Goal: Task Accomplishment & Management: Manage account settings

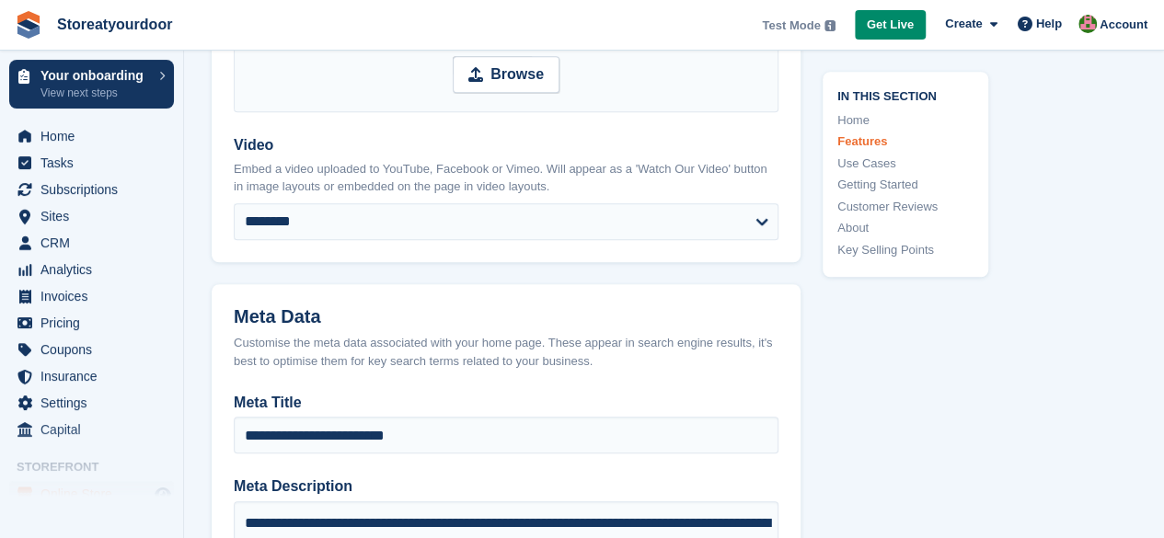
scroll to position [280, 0]
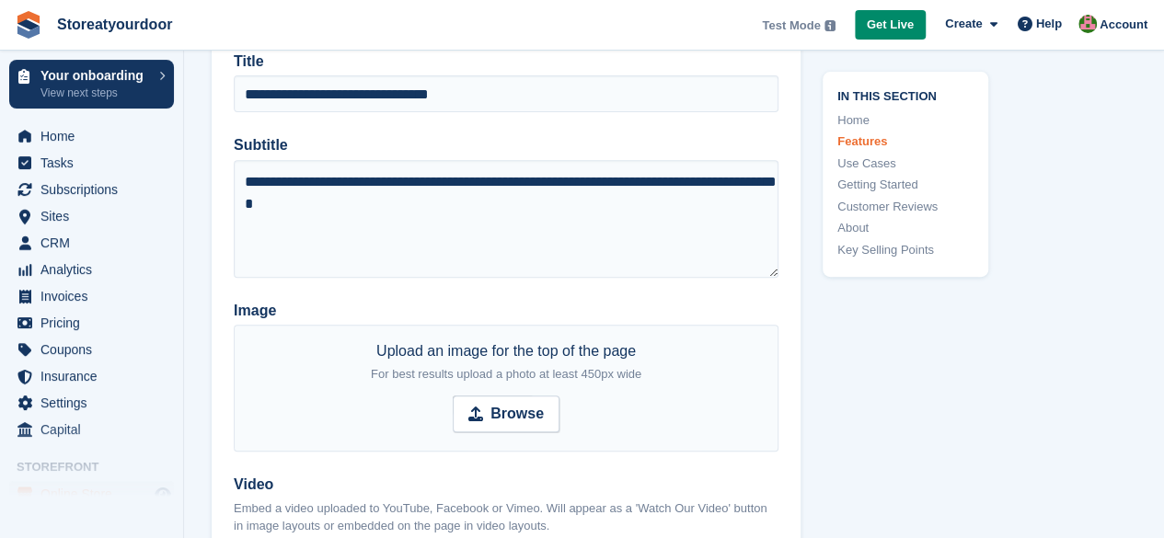
click at [814, 22] on span "Test Mode" at bounding box center [791, 26] width 58 height 18
click at [1092, 24] on img at bounding box center [1088, 24] width 18 height 18
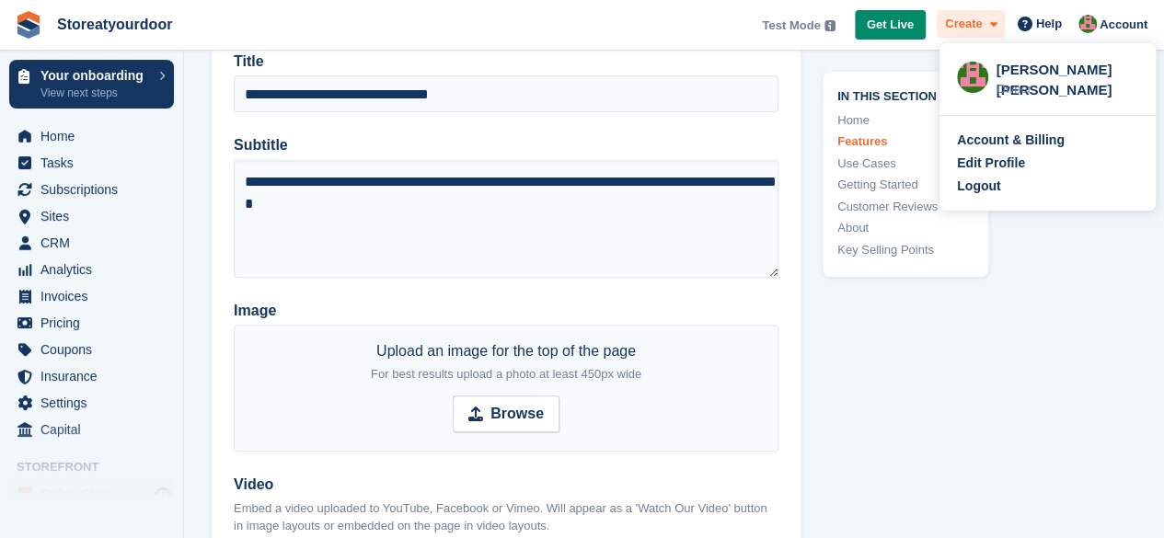
click at [997, 29] on icon at bounding box center [992, 24] width 7 height 12
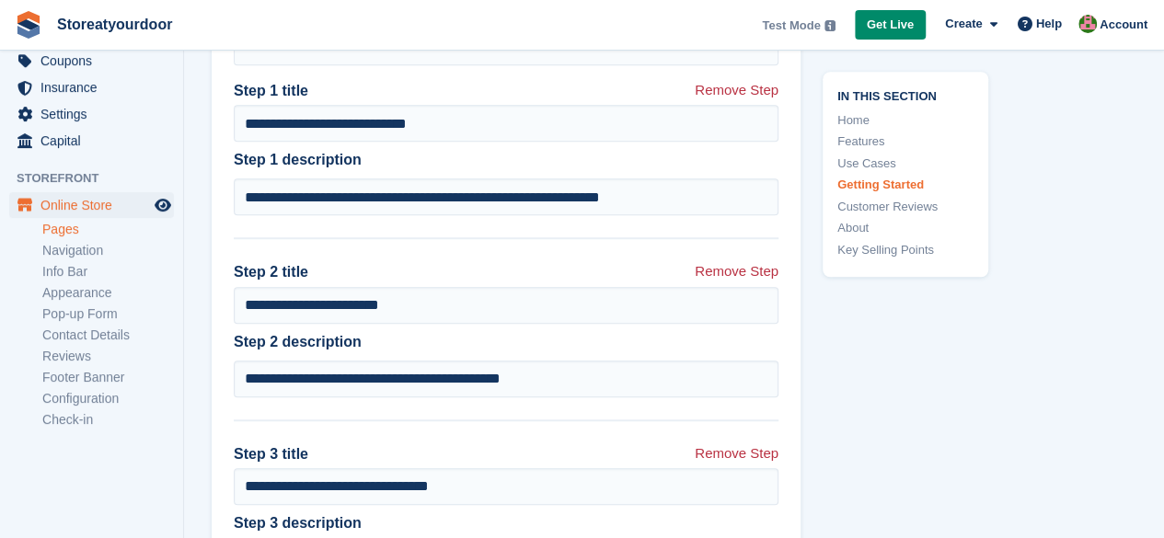
scroll to position [5299, 0]
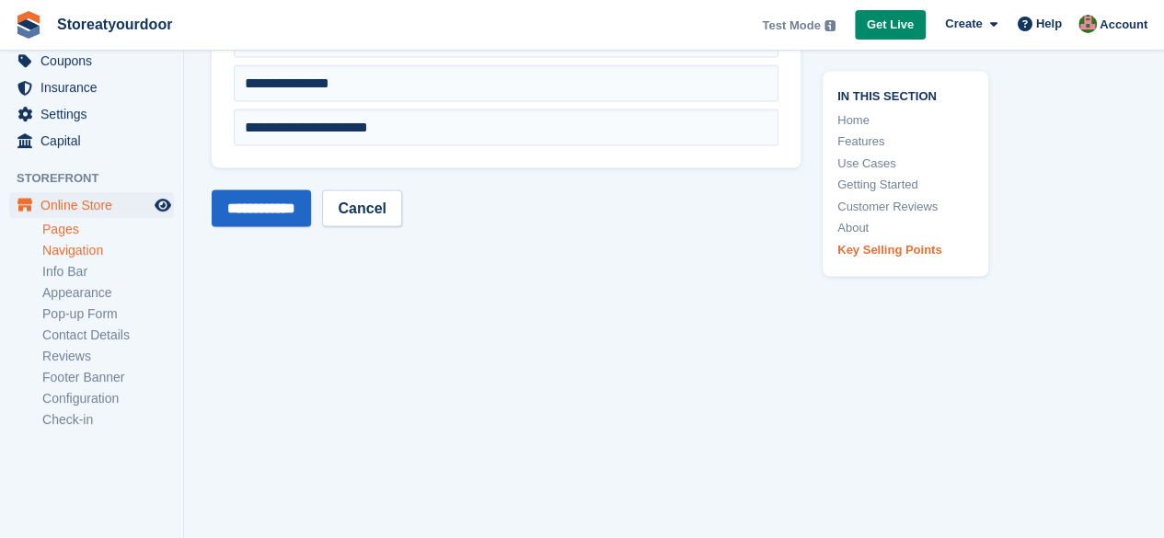
click at [69, 254] on link "Navigation" at bounding box center [108, 250] width 132 height 17
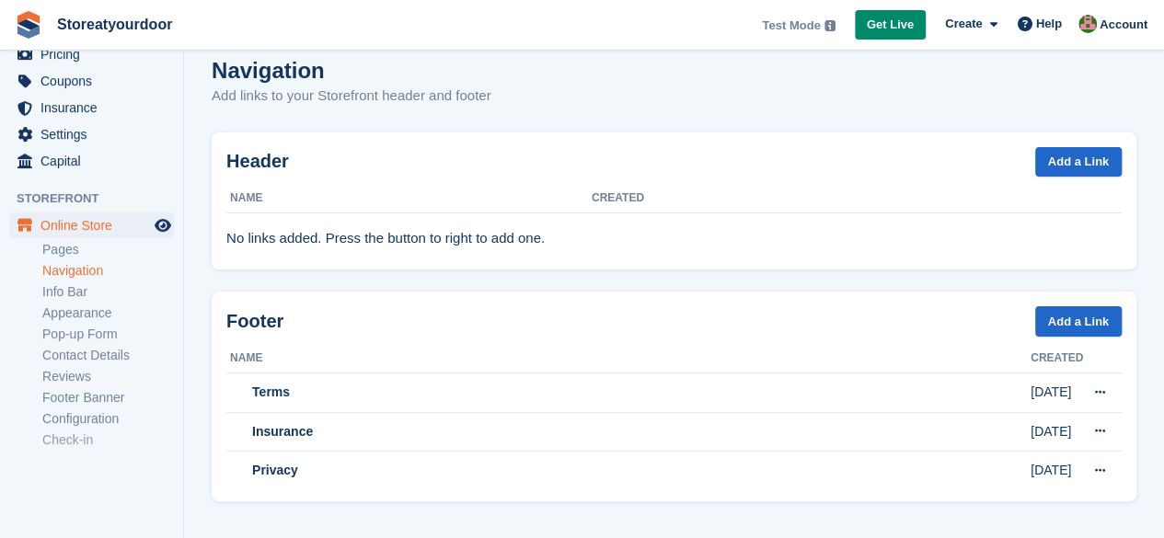
scroll to position [275, 0]
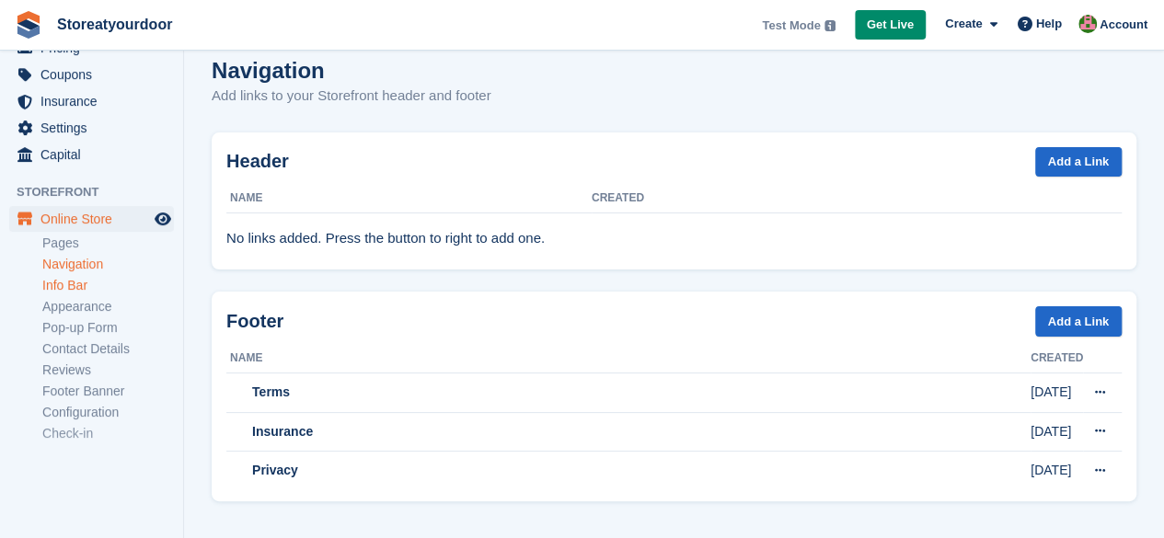
click at [65, 286] on link "Info Bar" at bounding box center [108, 285] width 132 height 17
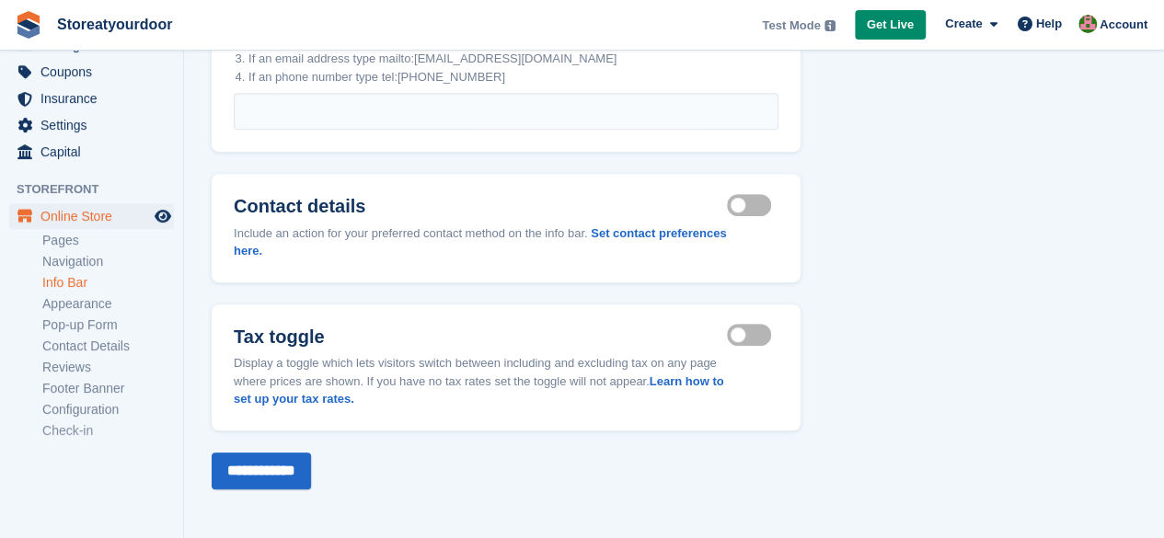
scroll to position [289, 0]
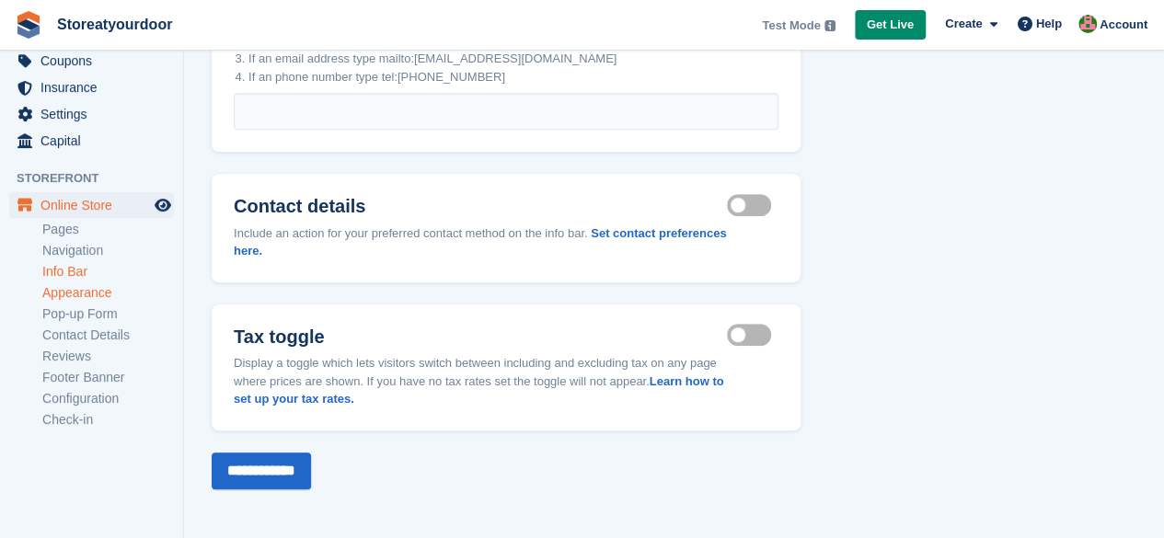
click at [74, 296] on link "Appearance" at bounding box center [108, 292] width 132 height 17
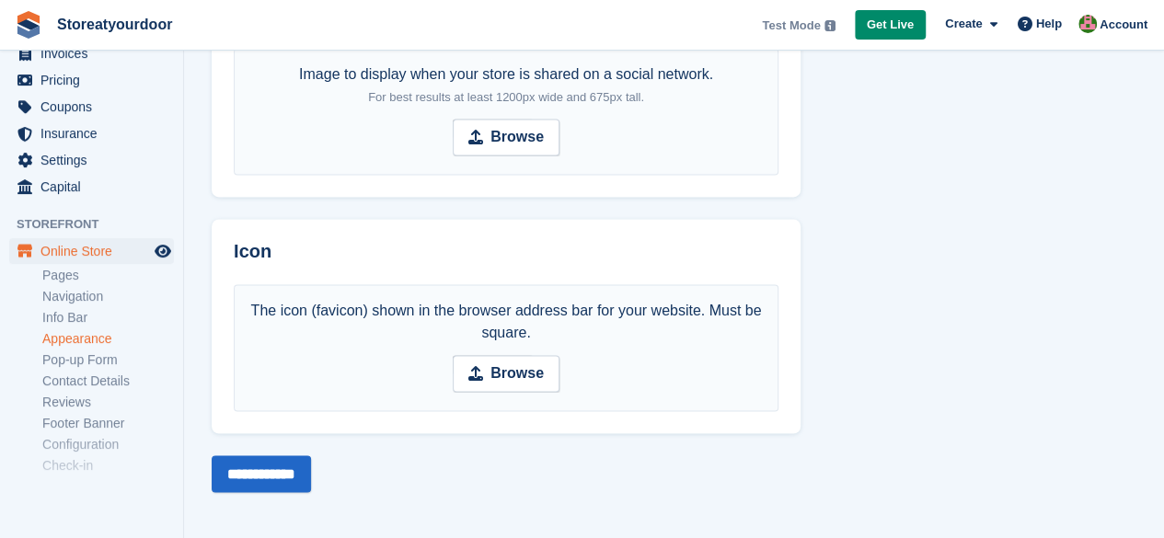
scroll to position [289, 0]
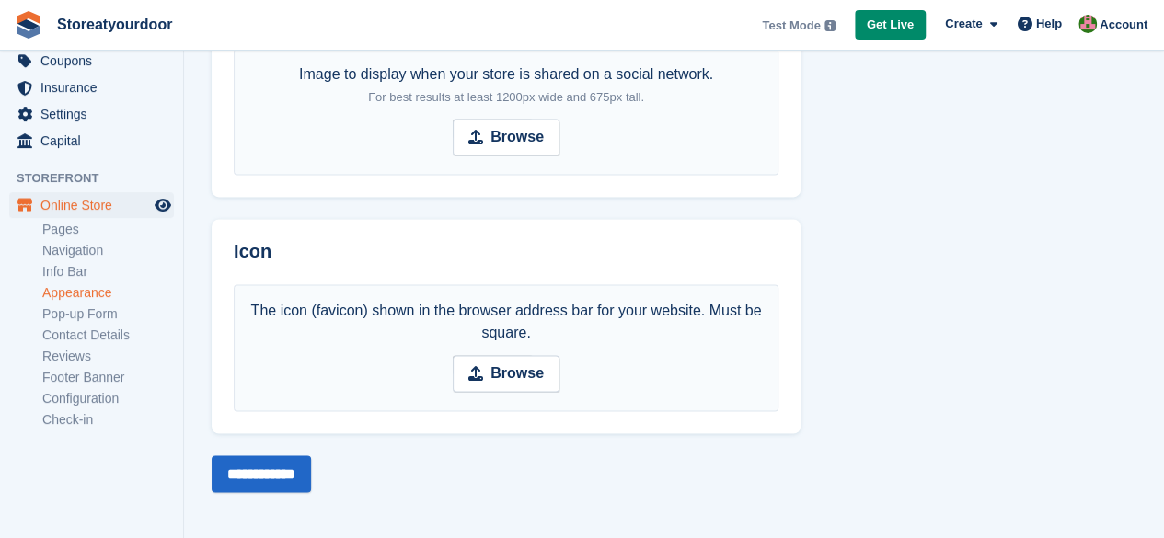
click at [72, 317] on link "Pop-up Form" at bounding box center [108, 314] width 132 height 17
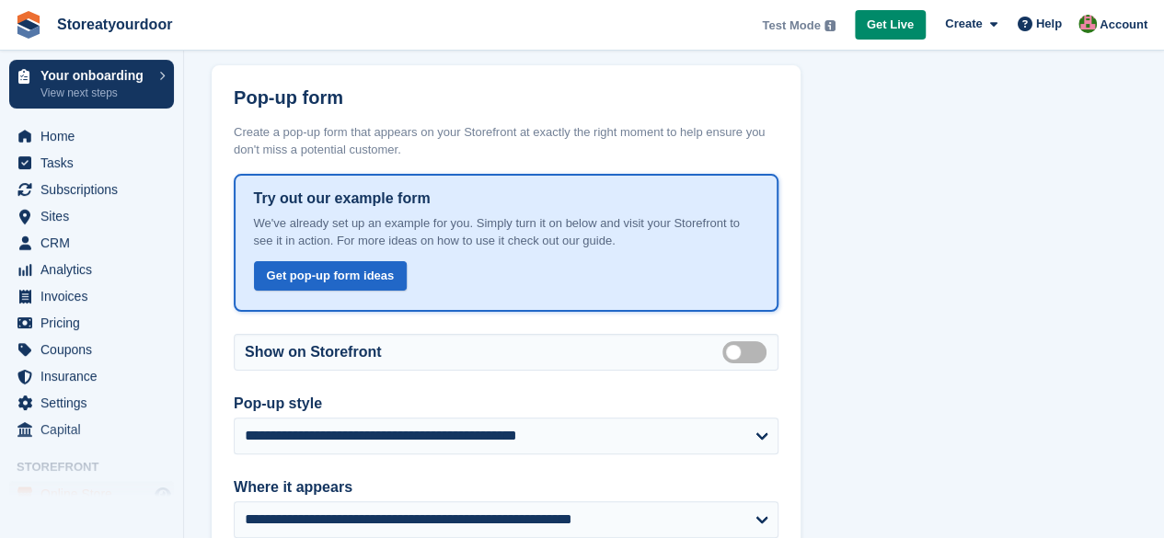
scroll to position [69, 0]
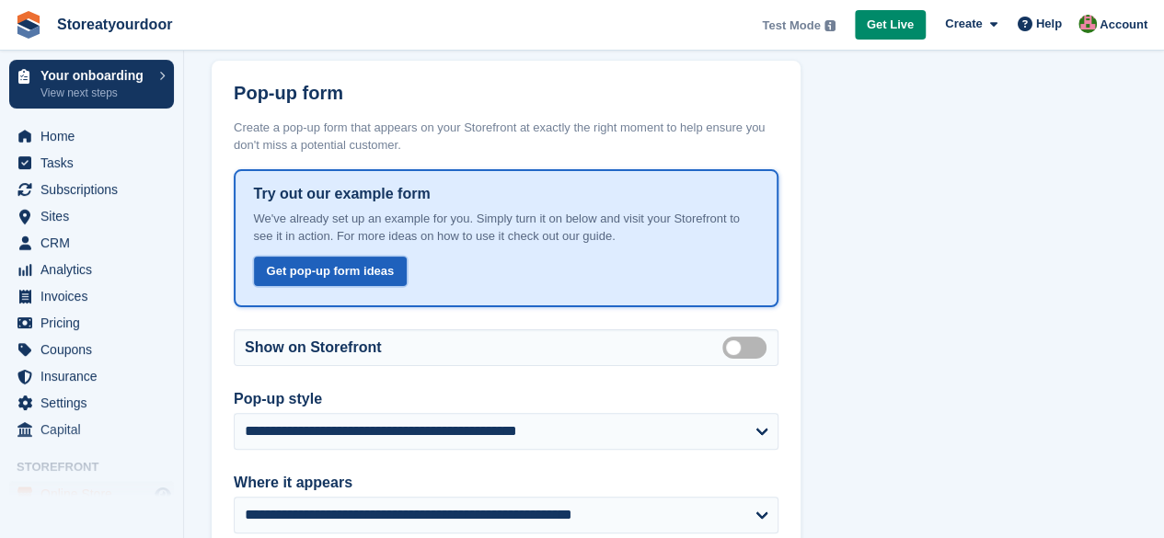
click at [335, 276] on link "Get pop-up form ideas" at bounding box center [331, 272] width 154 height 30
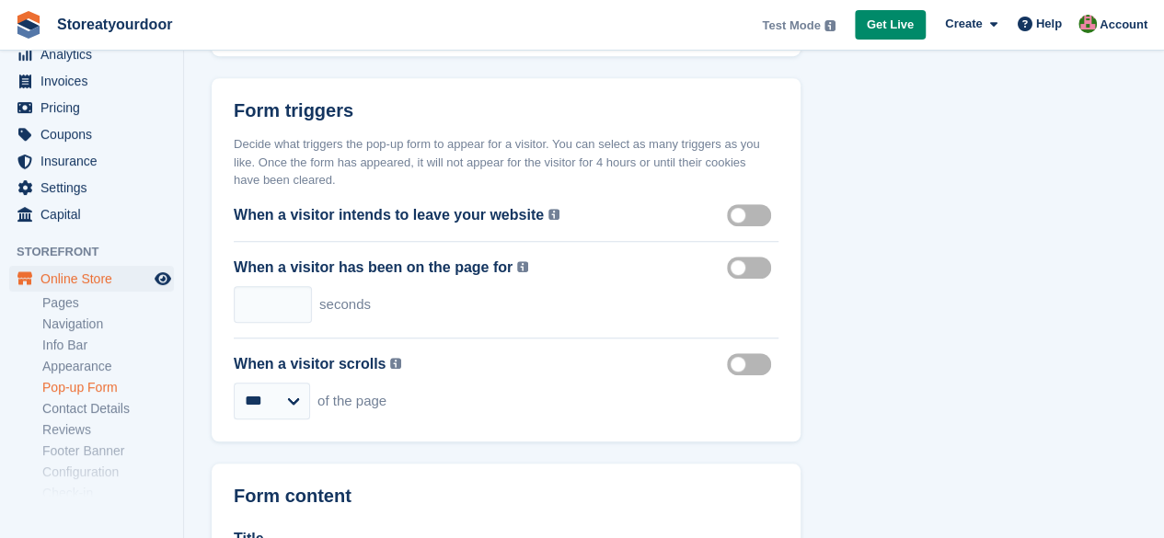
scroll to position [289, 0]
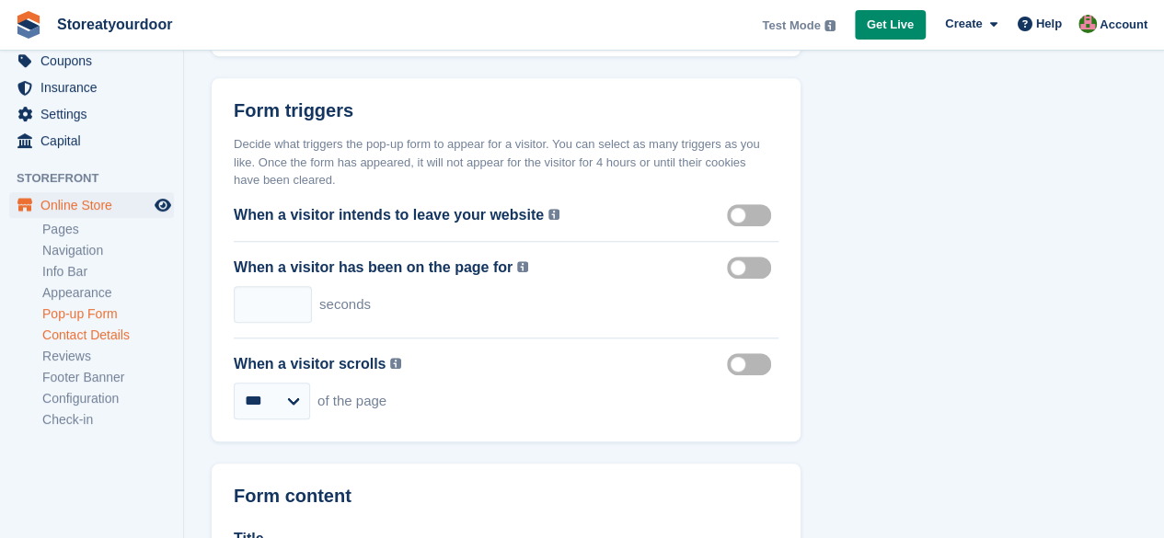
click at [52, 333] on link "Contact Details" at bounding box center [108, 335] width 132 height 17
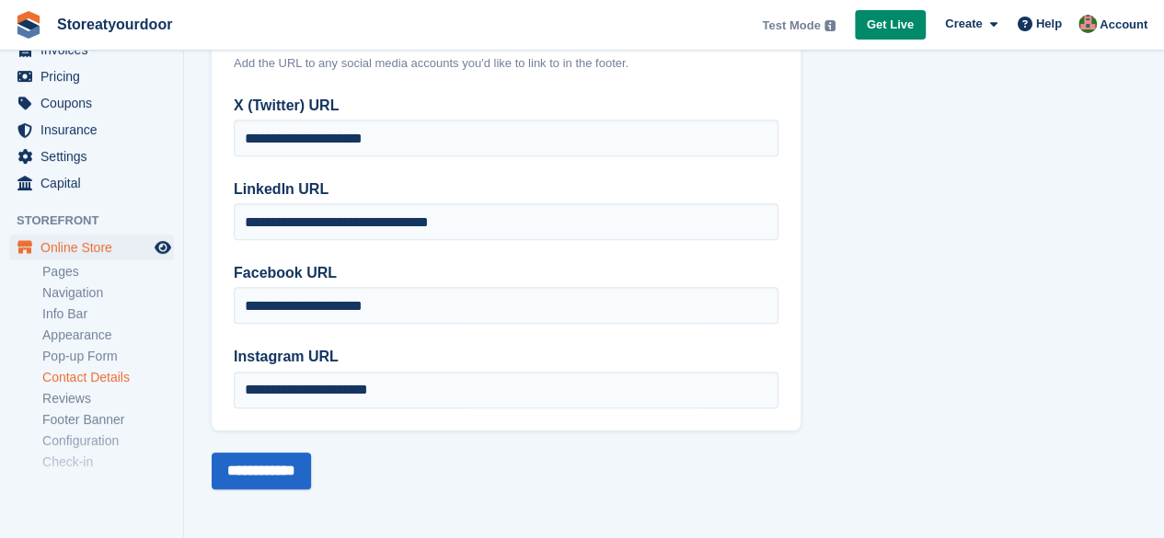
scroll to position [289, 0]
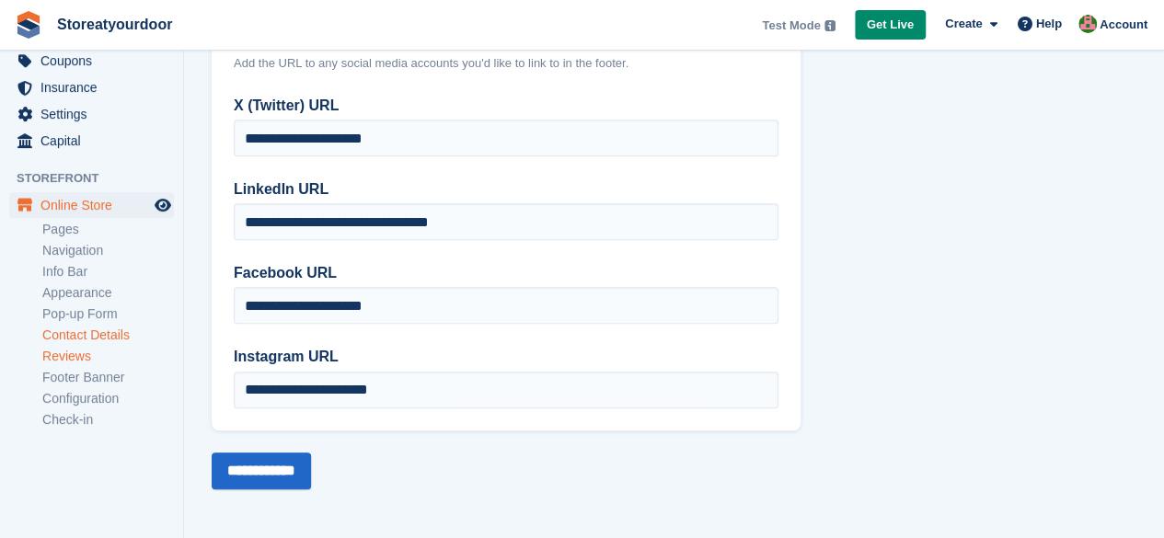
click at [48, 359] on link "Reviews" at bounding box center [108, 356] width 132 height 17
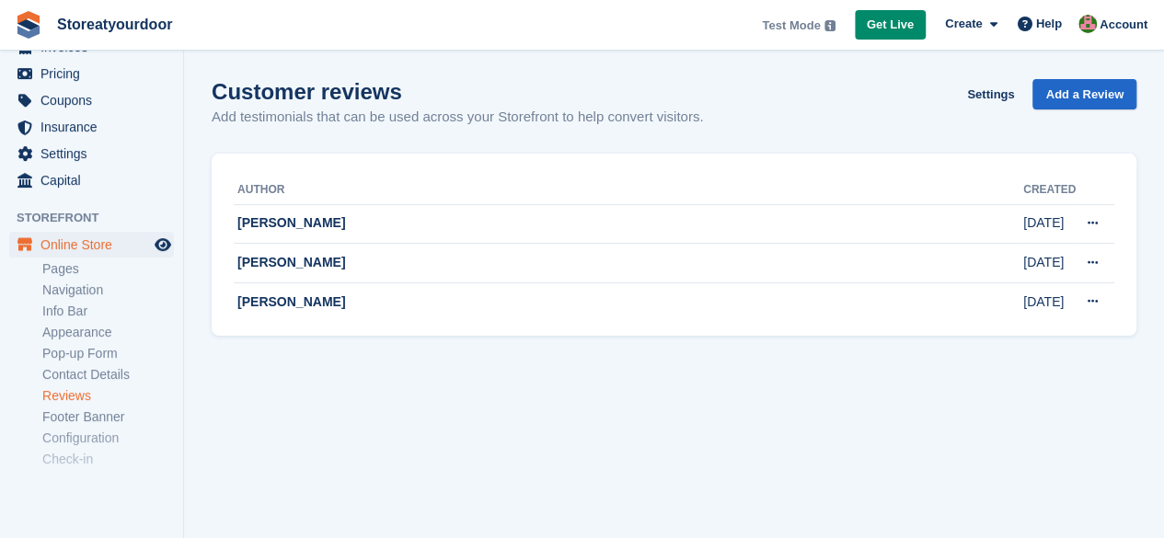
scroll to position [289, 0]
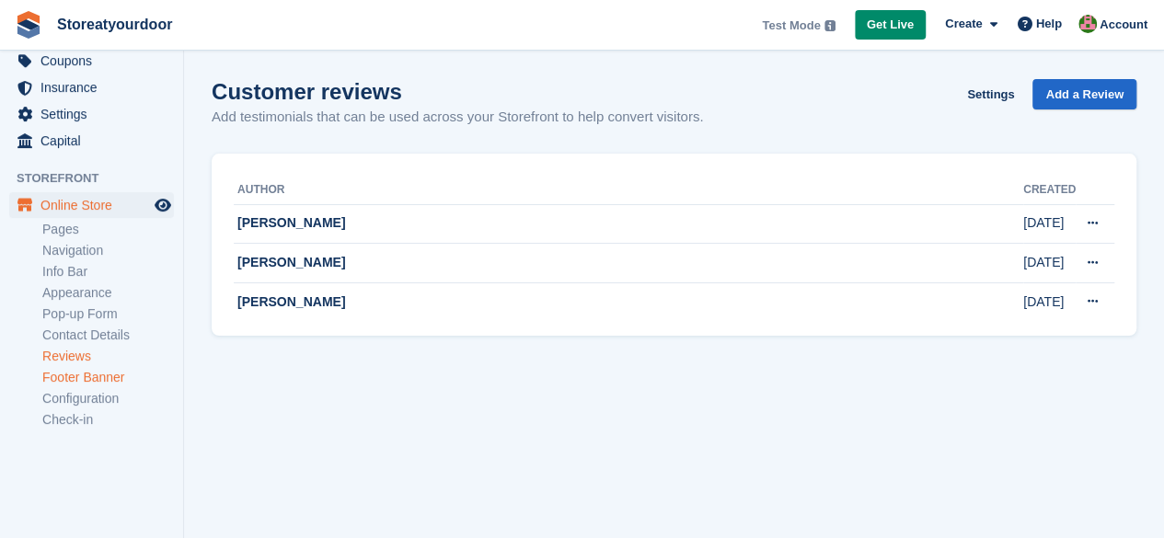
click at [69, 383] on link "Footer Banner" at bounding box center [108, 377] width 132 height 17
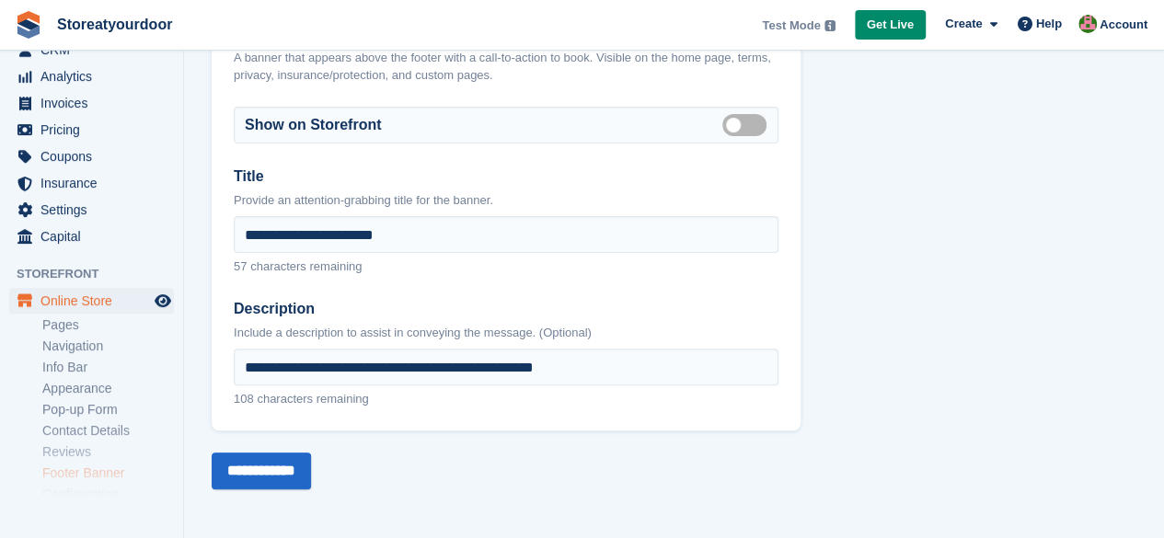
scroll to position [289, 0]
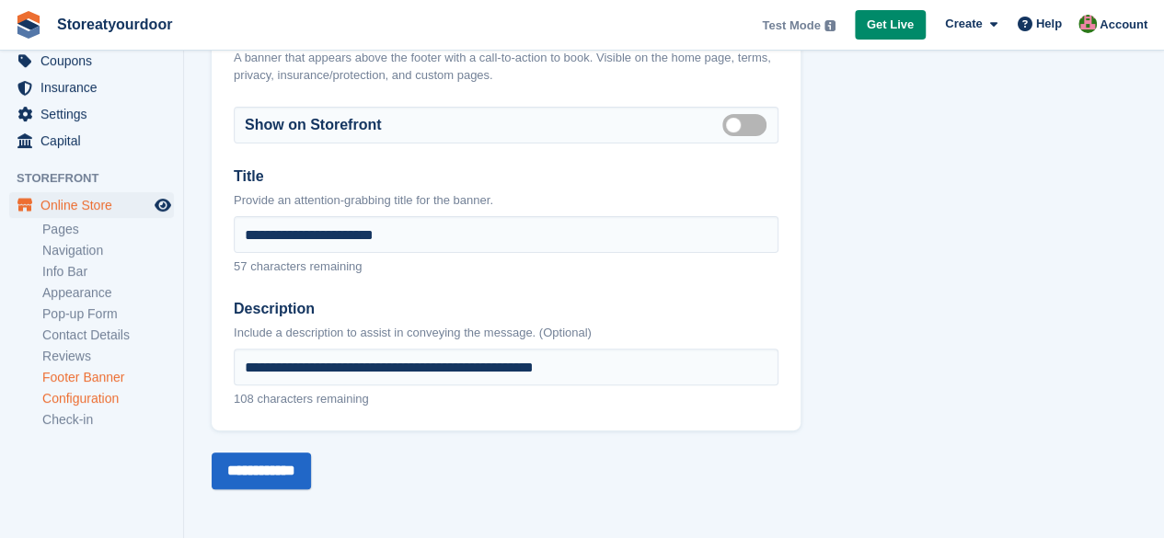
click at [75, 404] on link "Configuration" at bounding box center [108, 398] width 132 height 17
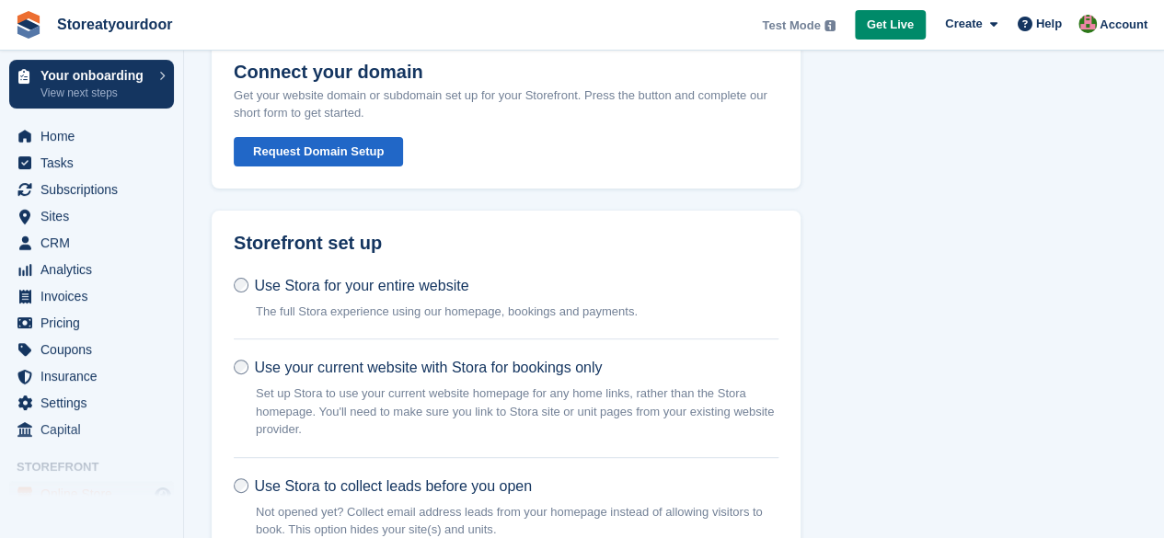
scroll to position [100, 0]
